Goal: Transaction & Acquisition: Purchase product/service

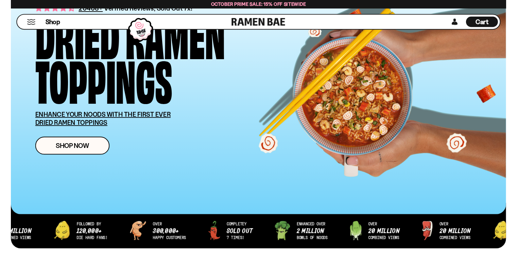
scroll to position [102, 0]
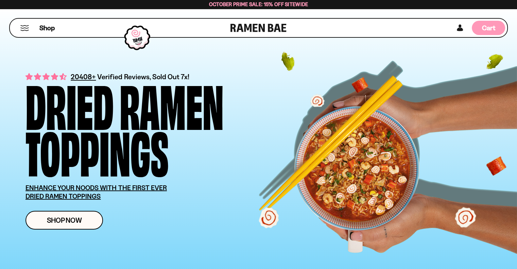
click at [493, 27] on span "Cart" at bounding box center [488, 28] width 13 height 8
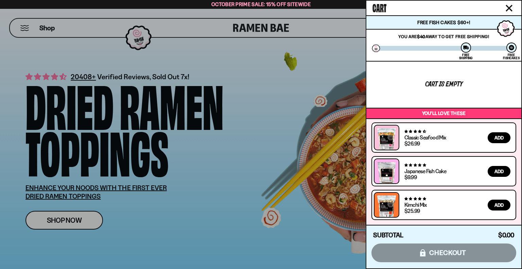
click at [499, 172] on span "Add" at bounding box center [499, 171] width 9 height 5
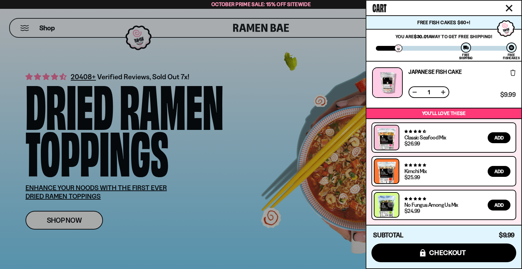
click at [510, 6] on icon "Close cart" at bounding box center [509, 8] width 6 height 6
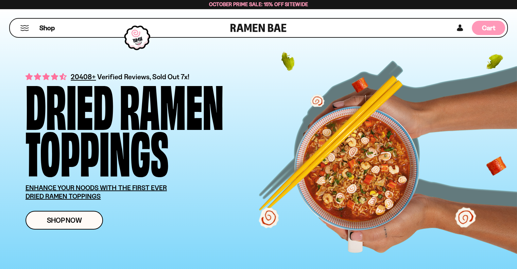
click at [495, 31] on span "Cart" at bounding box center [488, 28] width 13 height 8
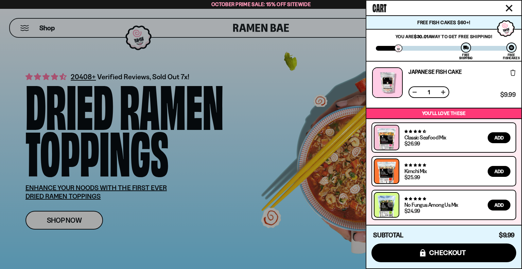
click at [507, 9] on icon "Close cart" at bounding box center [509, 8] width 7 height 7
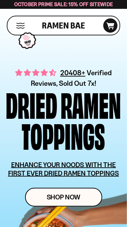
click at [112, 29] on span "D0381C2F-513E-4F90-8A41-6F0A75DCBAAA" at bounding box center [111, 27] width 18 height 7
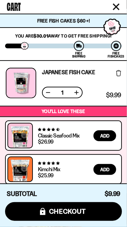
click at [119, 8] on icon "Close cart" at bounding box center [117, 7] width 6 height 6
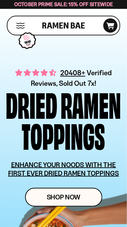
click at [105, 26] on icon "D0381C2F-513E-4F90-8A41-6F0A75DCBAAA" at bounding box center [111, 25] width 18 height 7
